Goal: Contribute content

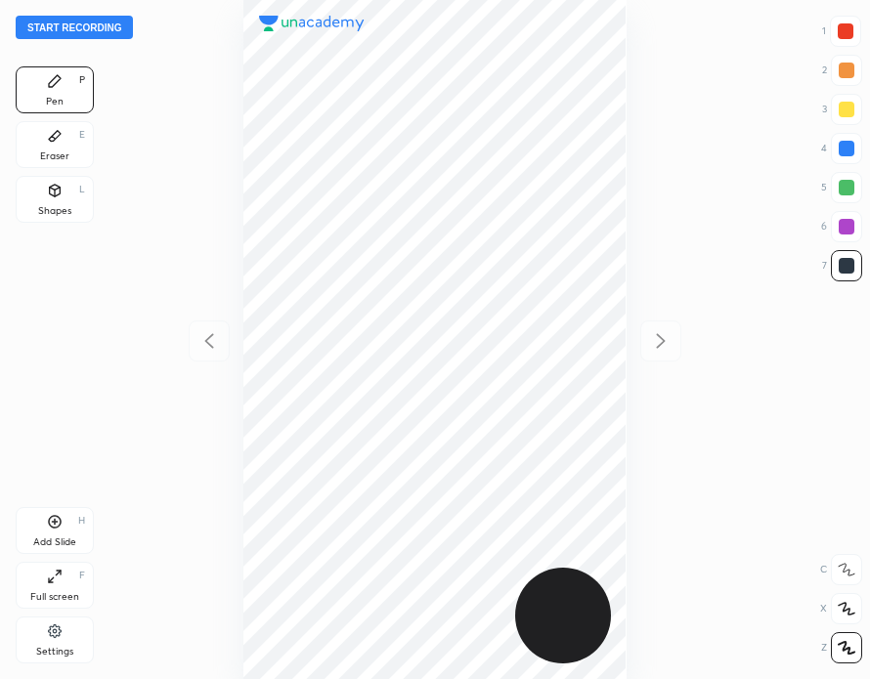
scroll to position [679, 557]
click at [83, 21] on button "Start recording" at bounding box center [74, 27] width 117 height 23
click at [86, 19] on button "End recording" at bounding box center [70, 27] width 108 height 23
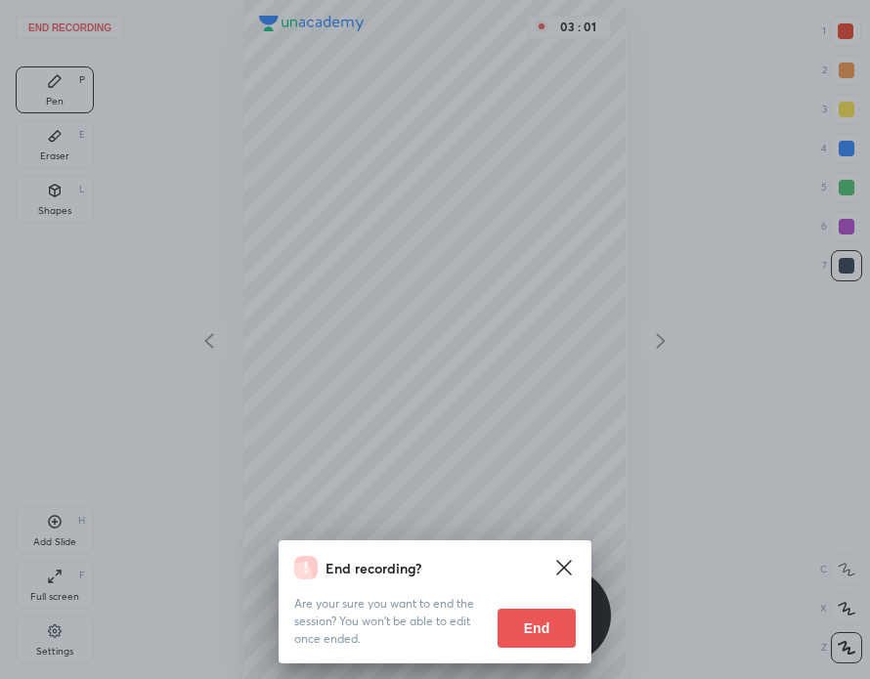
click at [511, 628] on button "End" at bounding box center [536, 628] width 78 height 39
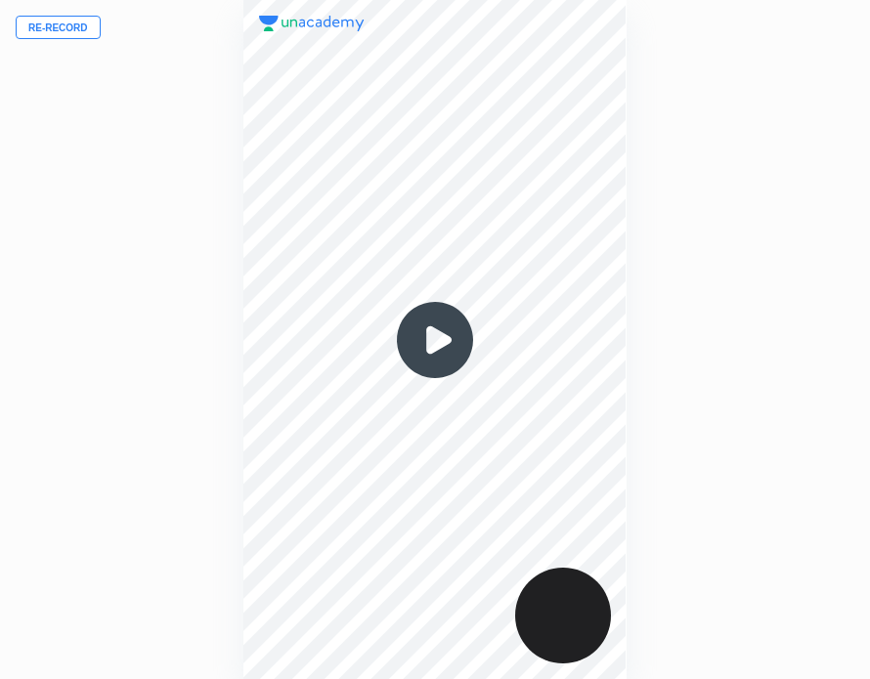
click at [80, 24] on button "Re-record" at bounding box center [58, 27] width 85 height 23
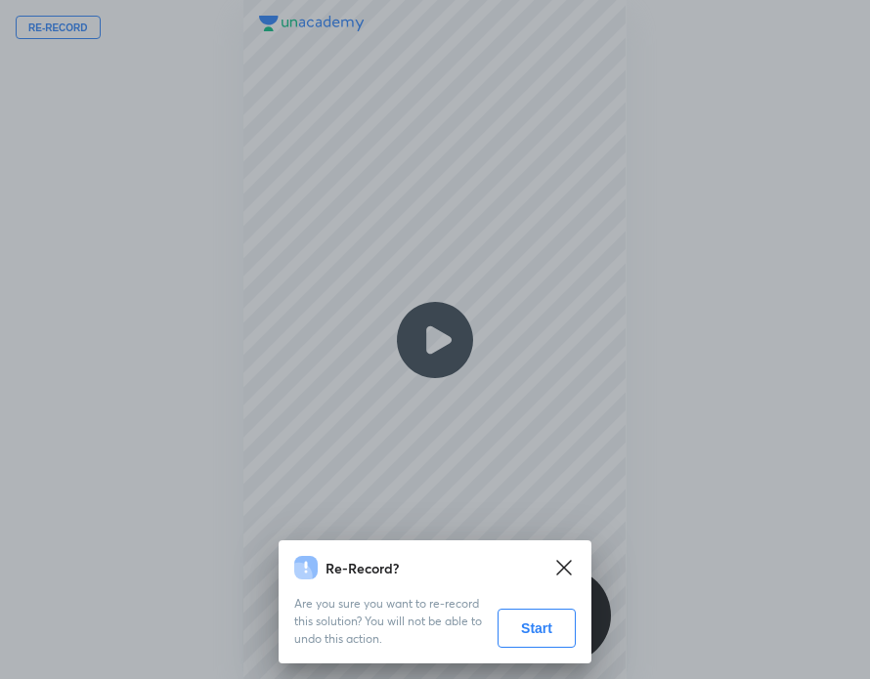
click at [557, 633] on button "Start" at bounding box center [536, 628] width 78 height 39
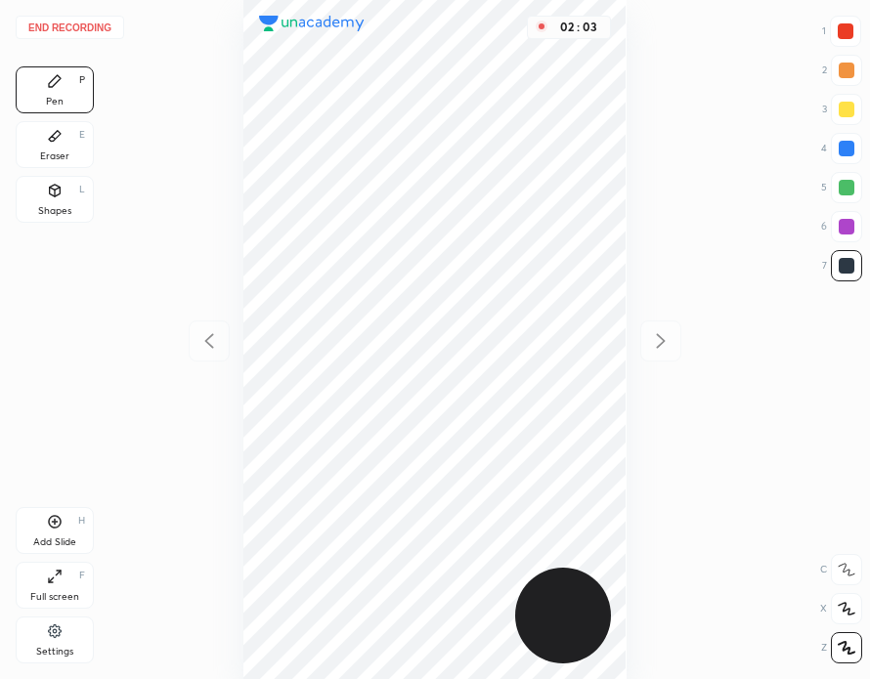
click at [66, 526] on div "Add Slide H" at bounding box center [55, 530] width 78 height 47
click at [626, 278] on div "02 : 33" at bounding box center [434, 339] width 557 height 679
click at [53, 530] on div "Add Slide H" at bounding box center [55, 530] width 78 height 47
click at [853, 33] on div at bounding box center [844, 31] width 31 height 31
click at [84, 30] on button "End recording" at bounding box center [70, 27] width 108 height 23
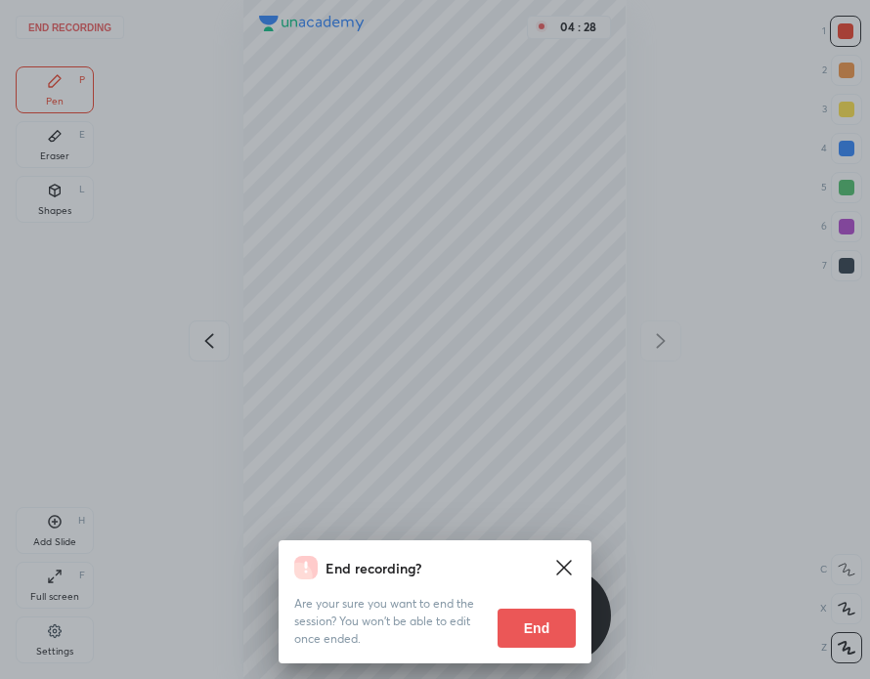
click at [552, 626] on button "End" at bounding box center [536, 628] width 78 height 39
